Goal: Entertainment & Leisure: Consume media (video, audio)

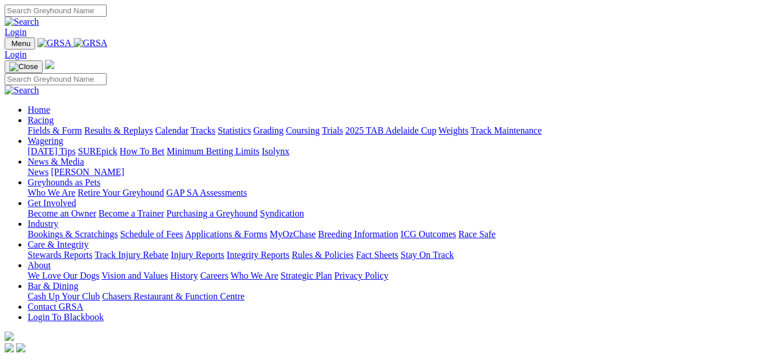
click at [128, 126] on link "Results & Replays" at bounding box center [118, 131] width 69 height 10
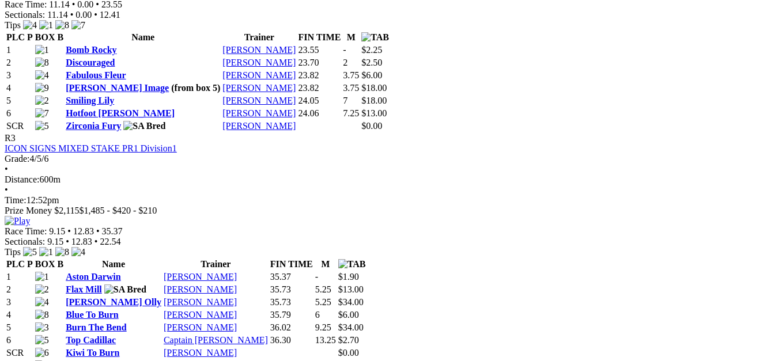
scroll to position [907, 0]
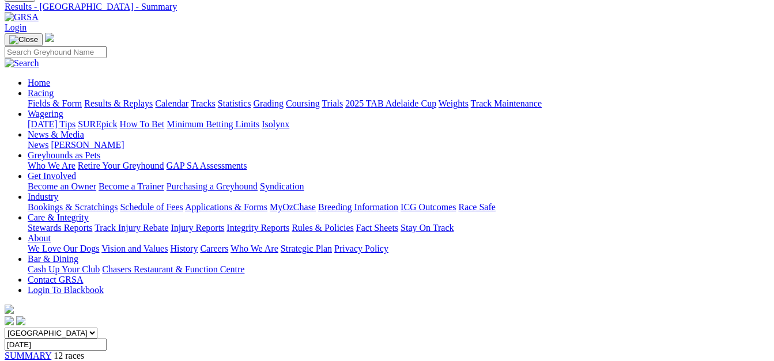
scroll to position [0, 0]
